Goal: Check status

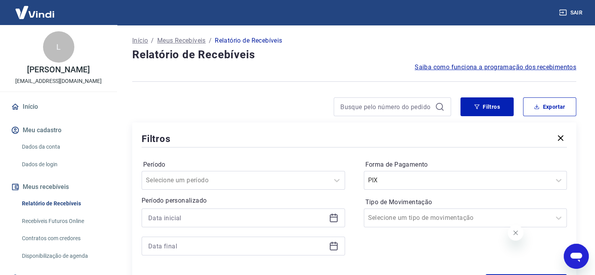
click at [504, 254] on div "Forma de Pagamento PIX Tipo de Movimentação Selecione um tipo de movimentação" at bounding box center [465, 211] width 203 height 106
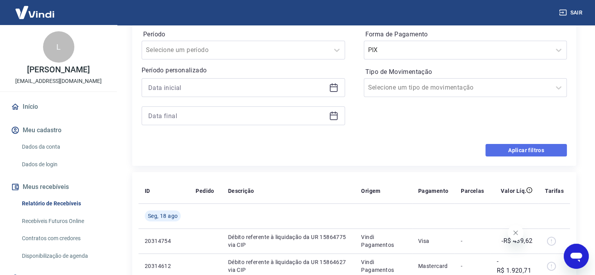
click at [508, 149] on button "Aplicar filtros" at bounding box center [525, 150] width 81 height 13
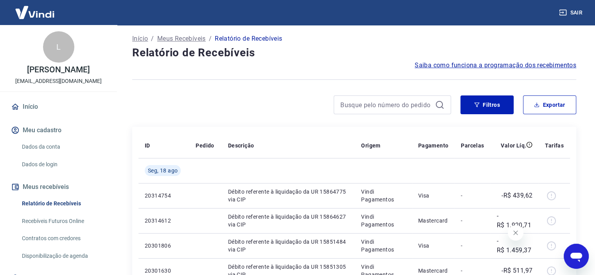
scroll to position [0, 0]
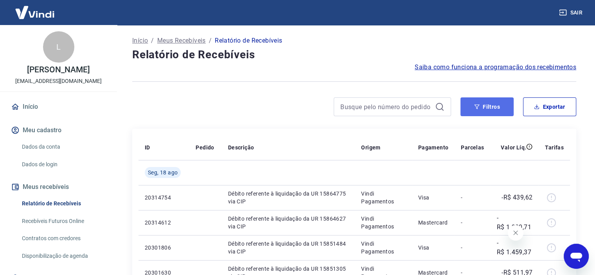
click at [503, 105] on button "Filtros" at bounding box center [486, 106] width 53 height 19
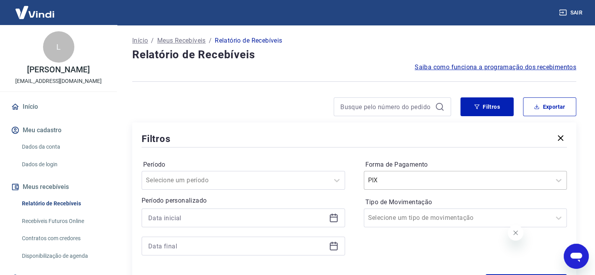
click at [402, 186] on div "PIX" at bounding box center [465, 180] width 203 height 19
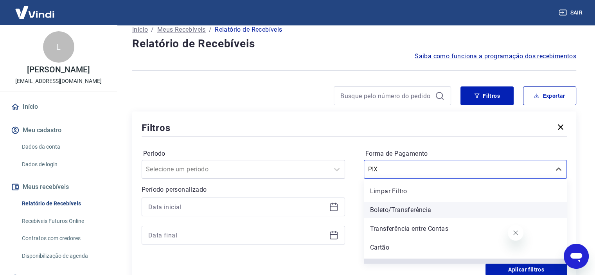
scroll to position [12, 0]
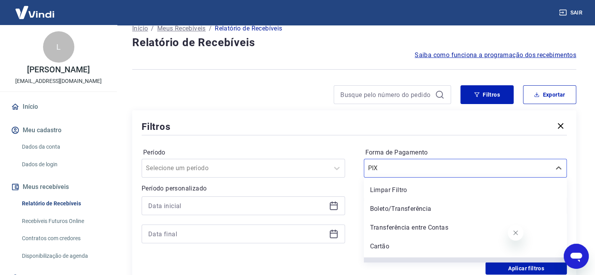
click at [302, 219] on div at bounding box center [243, 219] width 203 height 47
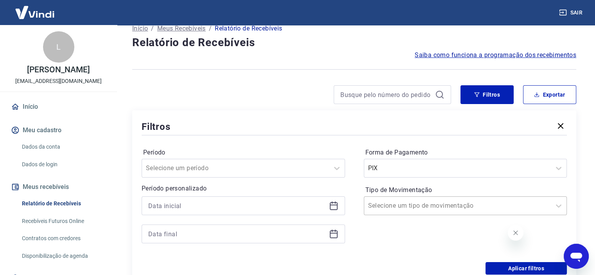
click at [428, 212] on div "Selecione um tipo de movimentação" at bounding box center [457, 206] width 187 height 14
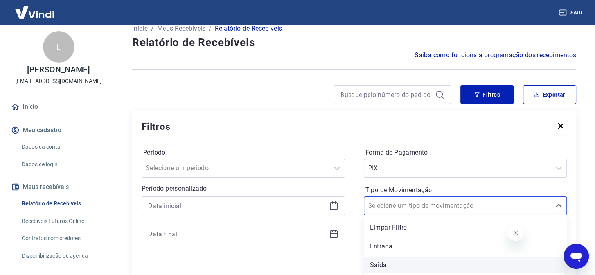
drag, startPoint x: 422, startPoint y: 245, endPoint x: 422, endPoint y: 261, distance: 16.0
click at [422, 261] on div "Limpar Filtro Entrada [PERSON_NAME]" at bounding box center [465, 244] width 203 height 59
click at [422, 261] on div "Saída" at bounding box center [465, 265] width 203 height 16
click at [383, 266] on div "Aplicar filtros" at bounding box center [354, 268] width 425 height 13
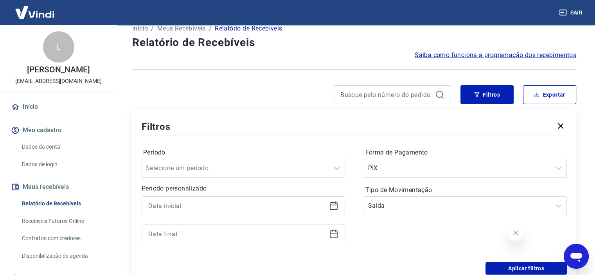
scroll to position [142, 0]
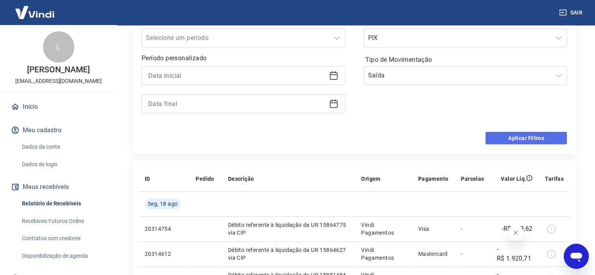
click at [519, 142] on button "Aplicar filtros" at bounding box center [525, 138] width 81 height 13
